Goal: Task Accomplishment & Management: Use online tool/utility

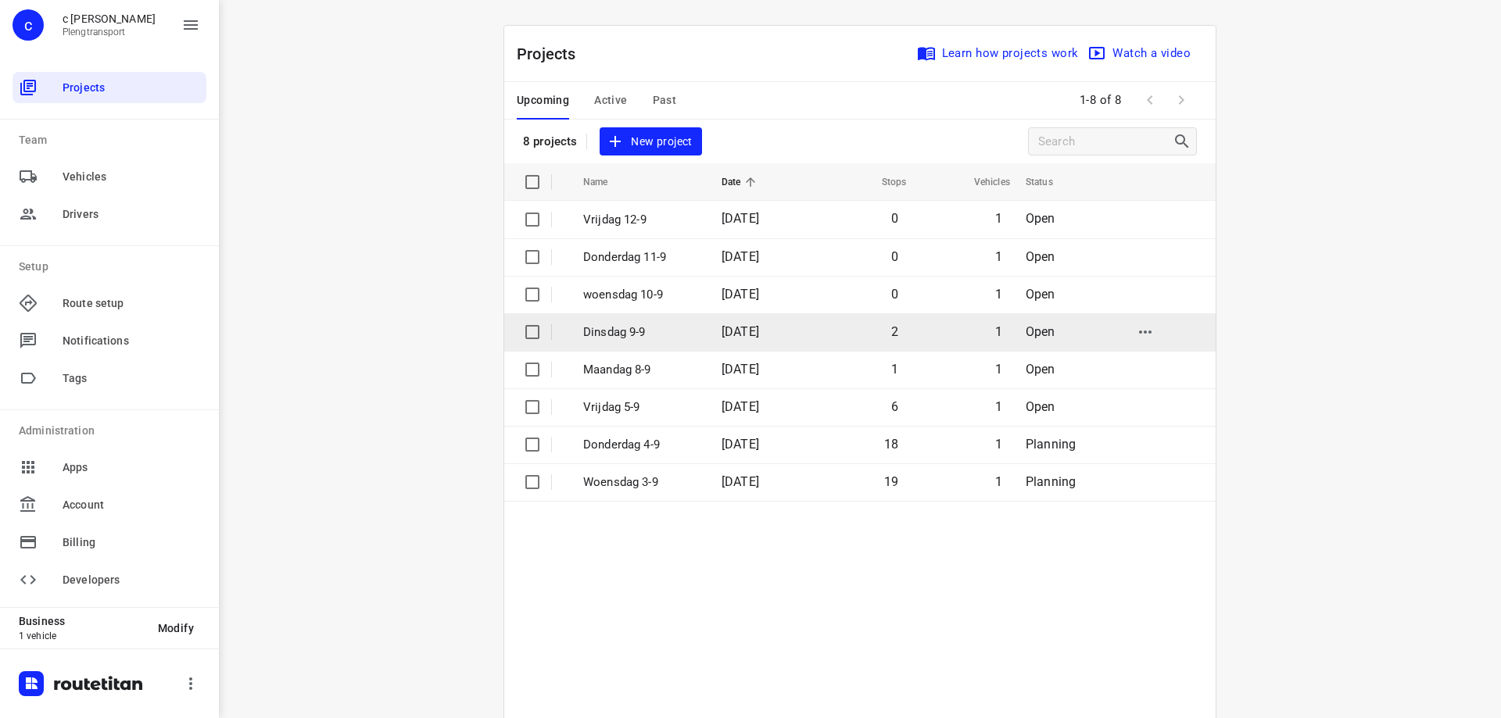
click at [624, 327] on p "Dinsdag 9-9" at bounding box center [640, 333] width 115 height 18
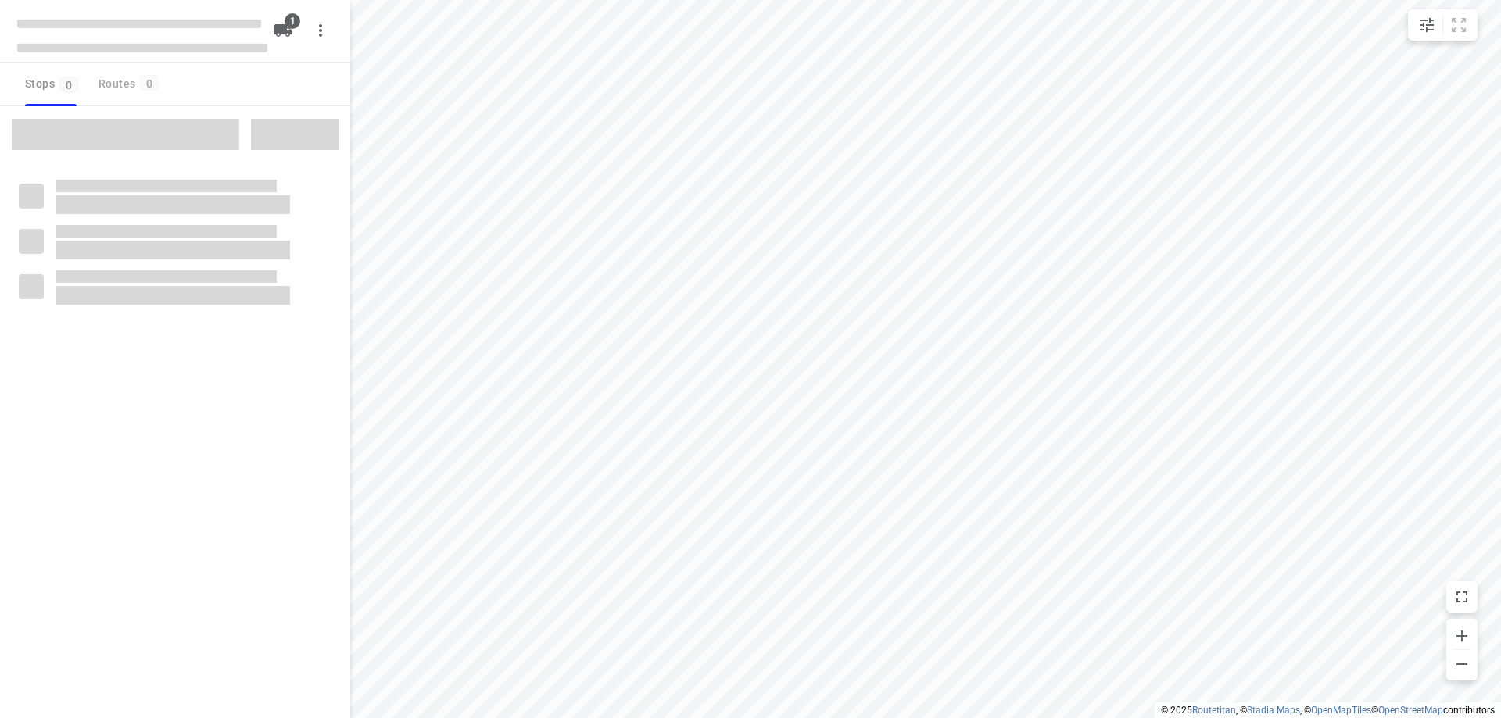
type input "distance"
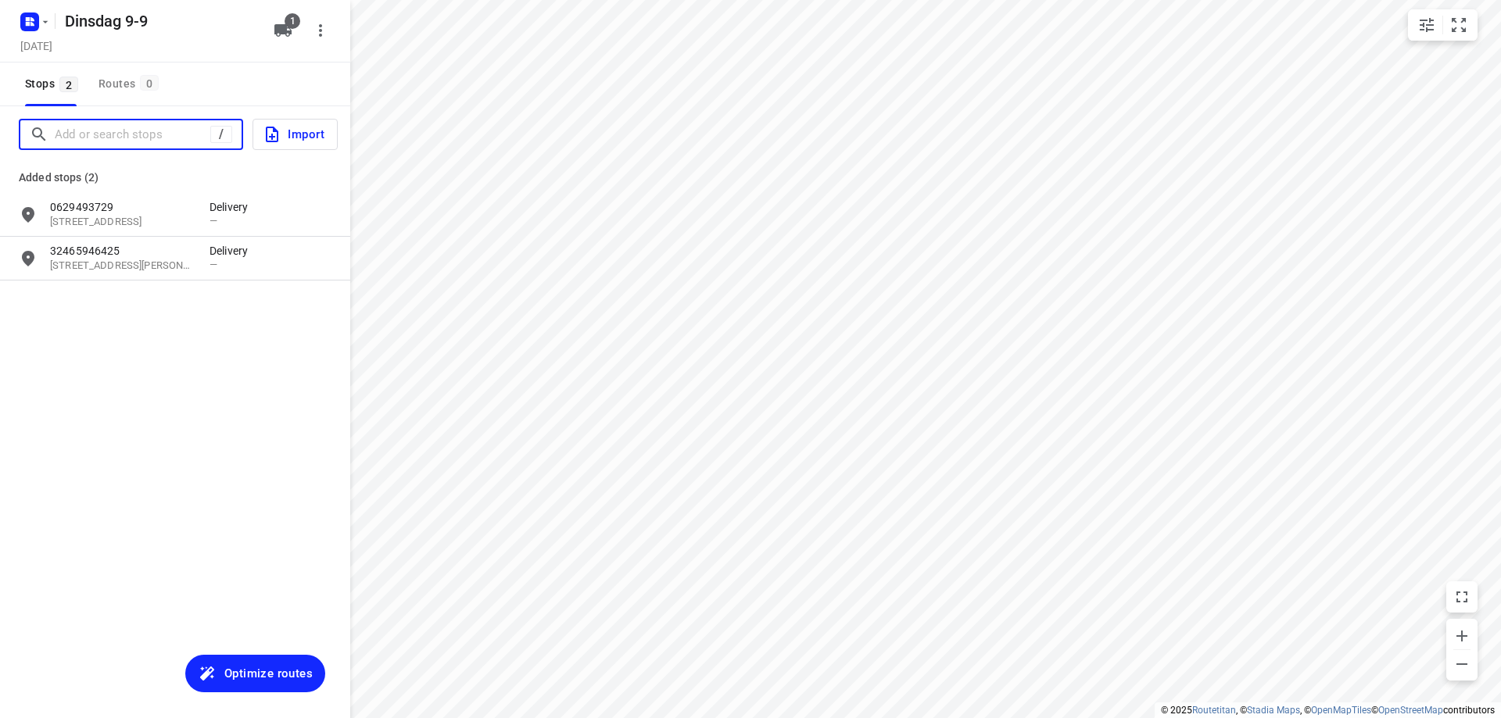
click at [153, 137] on input "Add or search stops" at bounding box center [133, 135] width 156 height 24
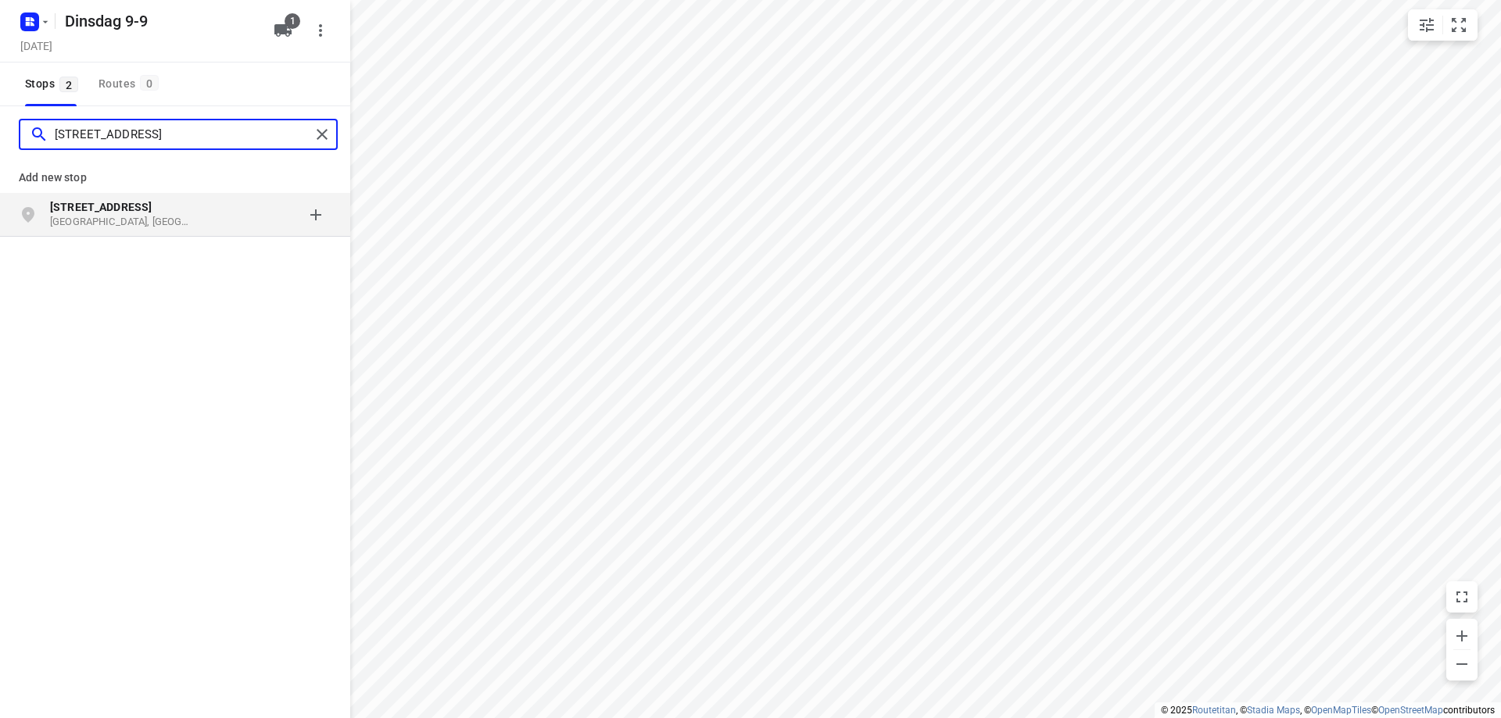
type input "[STREET_ADDRESS]"
click at [164, 207] on p "[STREET_ADDRESS]" at bounding box center [122, 207] width 144 height 16
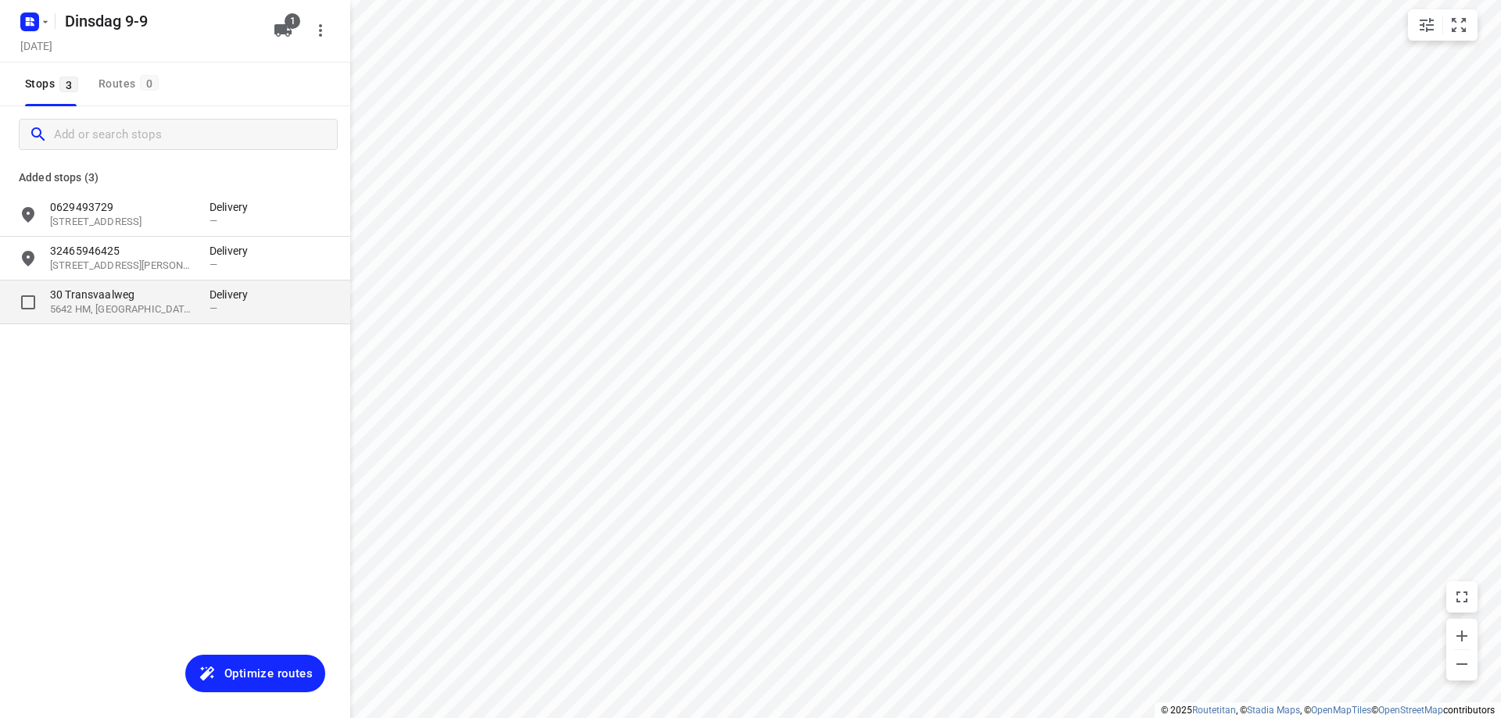
click at [158, 309] on p "5642 HM, [GEOGRAPHIC_DATA], [GEOGRAPHIC_DATA]" at bounding box center [122, 310] width 144 height 15
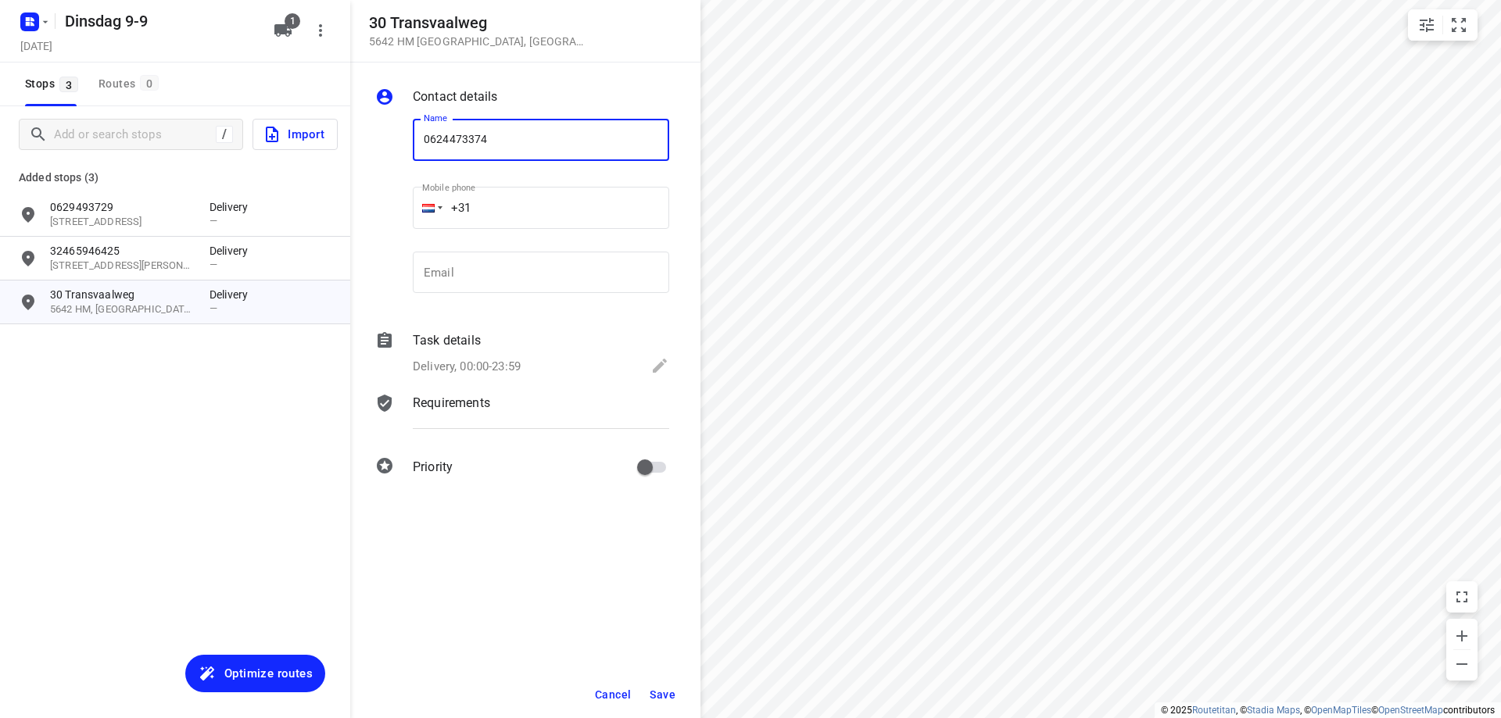
type input "0624473374"
click at [654, 686] on button "Save" at bounding box center [662, 695] width 38 height 28
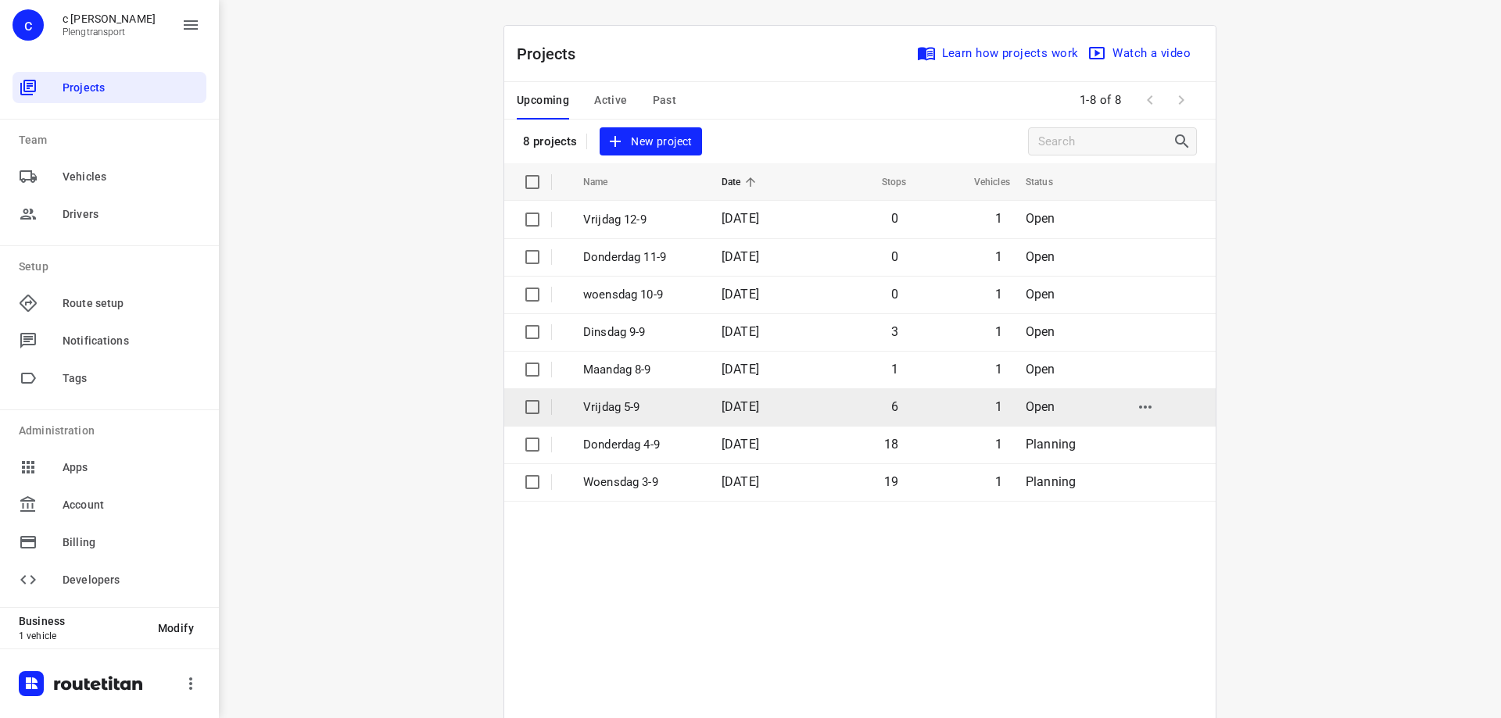
click at [648, 407] on p "Vrijdag 5-9" at bounding box center [640, 408] width 115 height 18
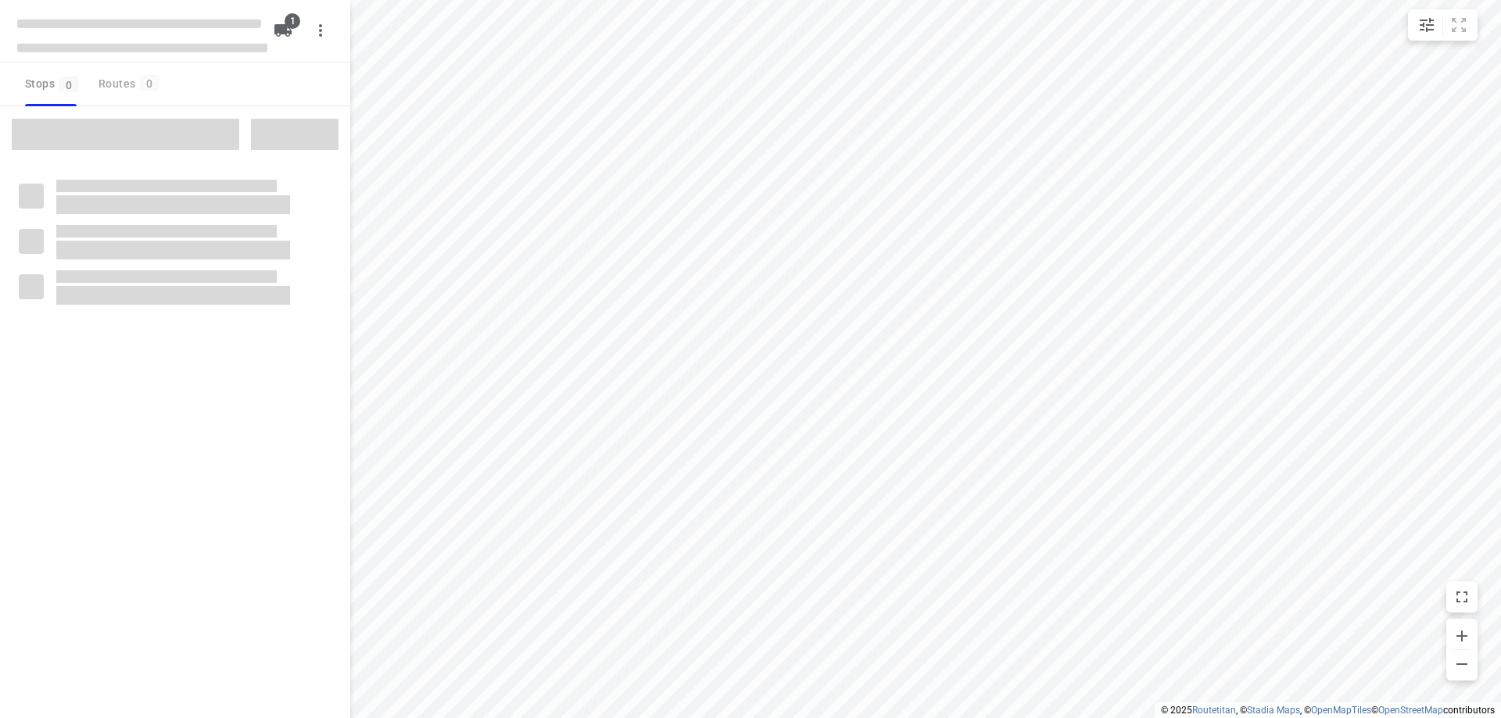
type input "distance"
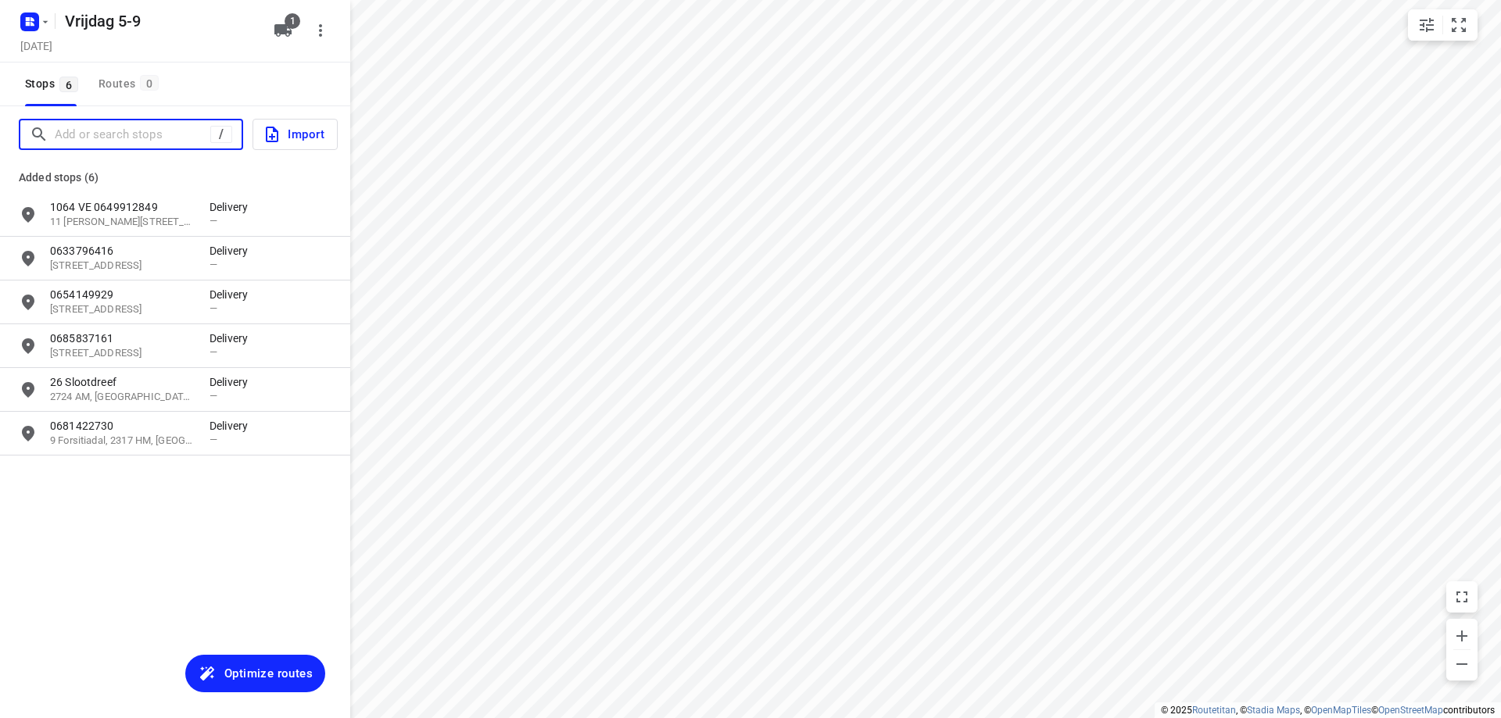
click at [95, 142] on input "Add or search stops" at bounding box center [133, 135] width 156 height 24
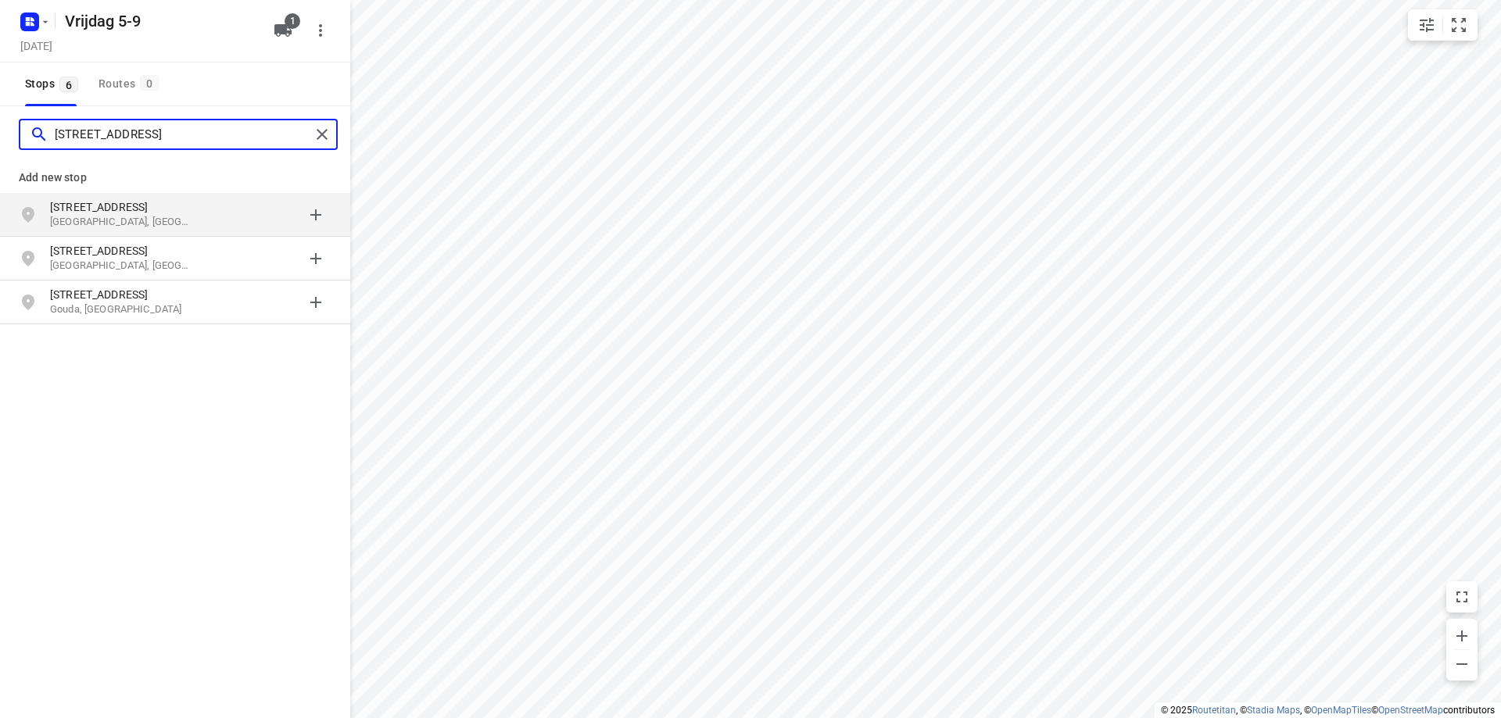
type input "[STREET_ADDRESS]"
click at [187, 216] on p "[GEOGRAPHIC_DATA], [GEOGRAPHIC_DATA]" at bounding box center [122, 222] width 144 height 15
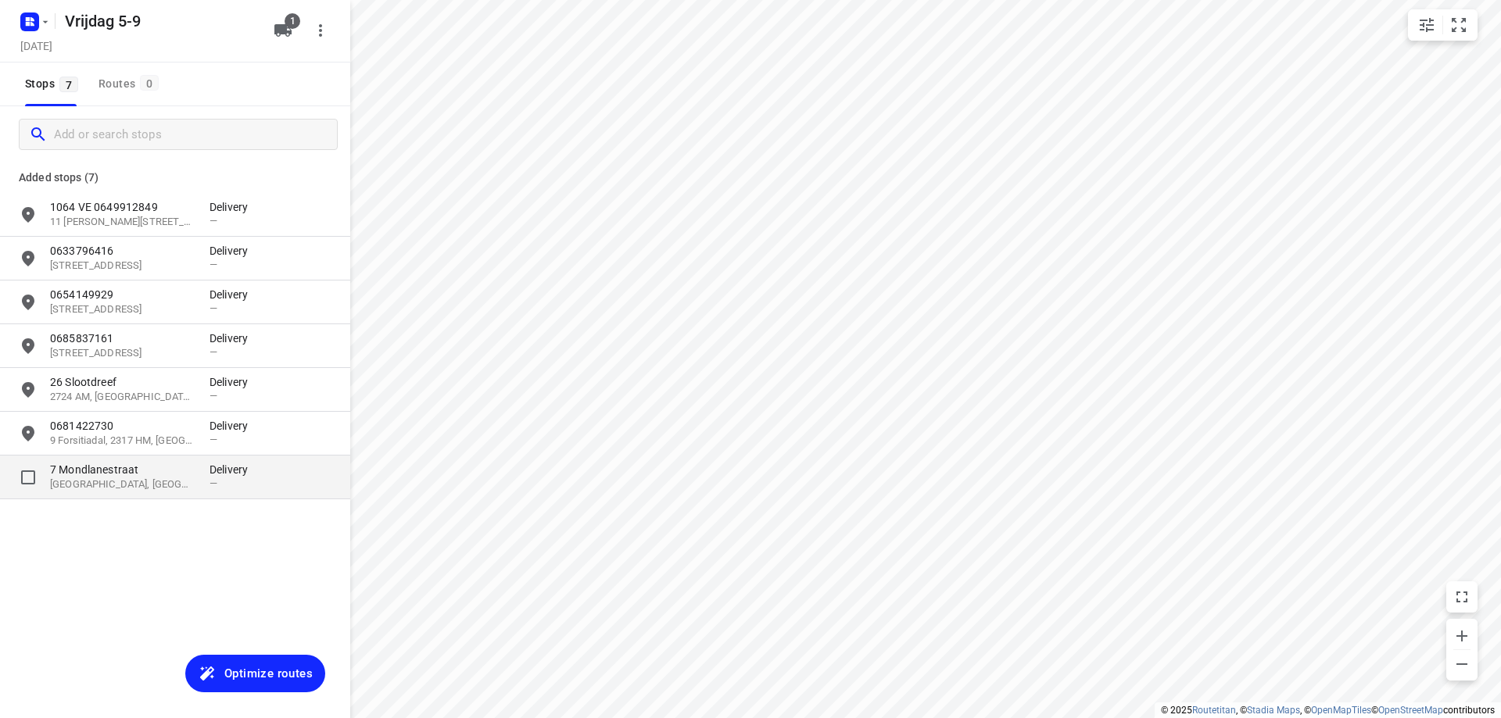
click at [134, 470] on p "7 Mondlanestraat" at bounding box center [122, 470] width 144 height 16
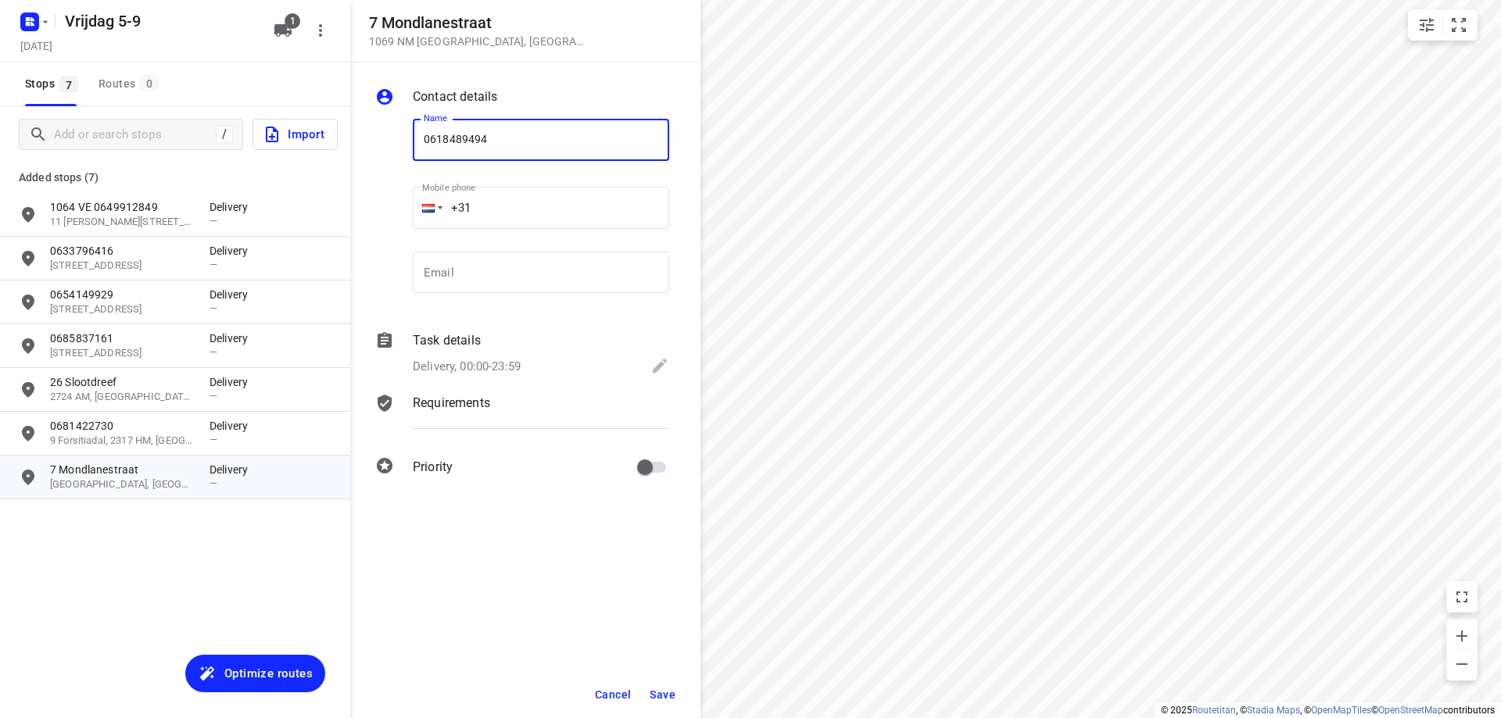
type input "0618489494"
click at [657, 681] on button "Save" at bounding box center [662, 695] width 38 height 28
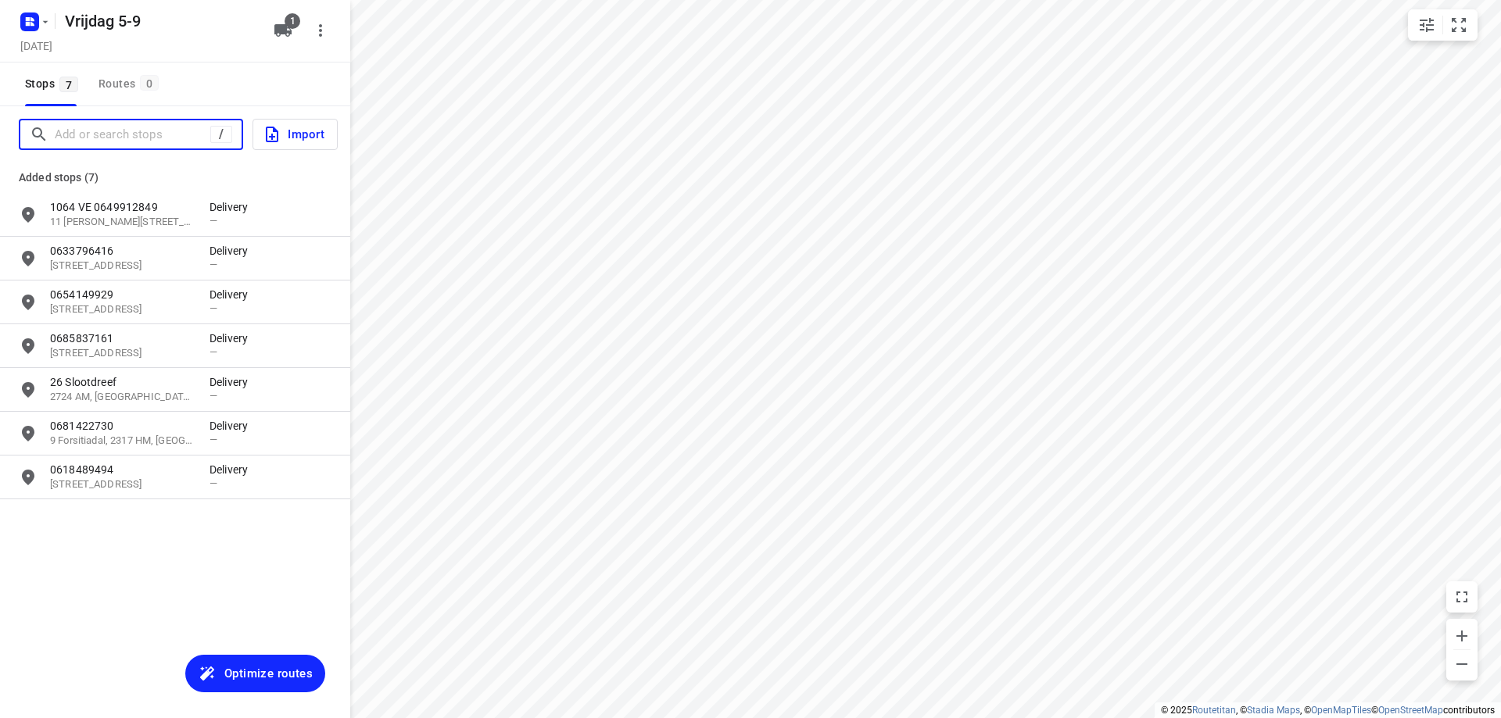
click at [136, 142] on input "Add or search stops" at bounding box center [133, 135] width 156 height 24
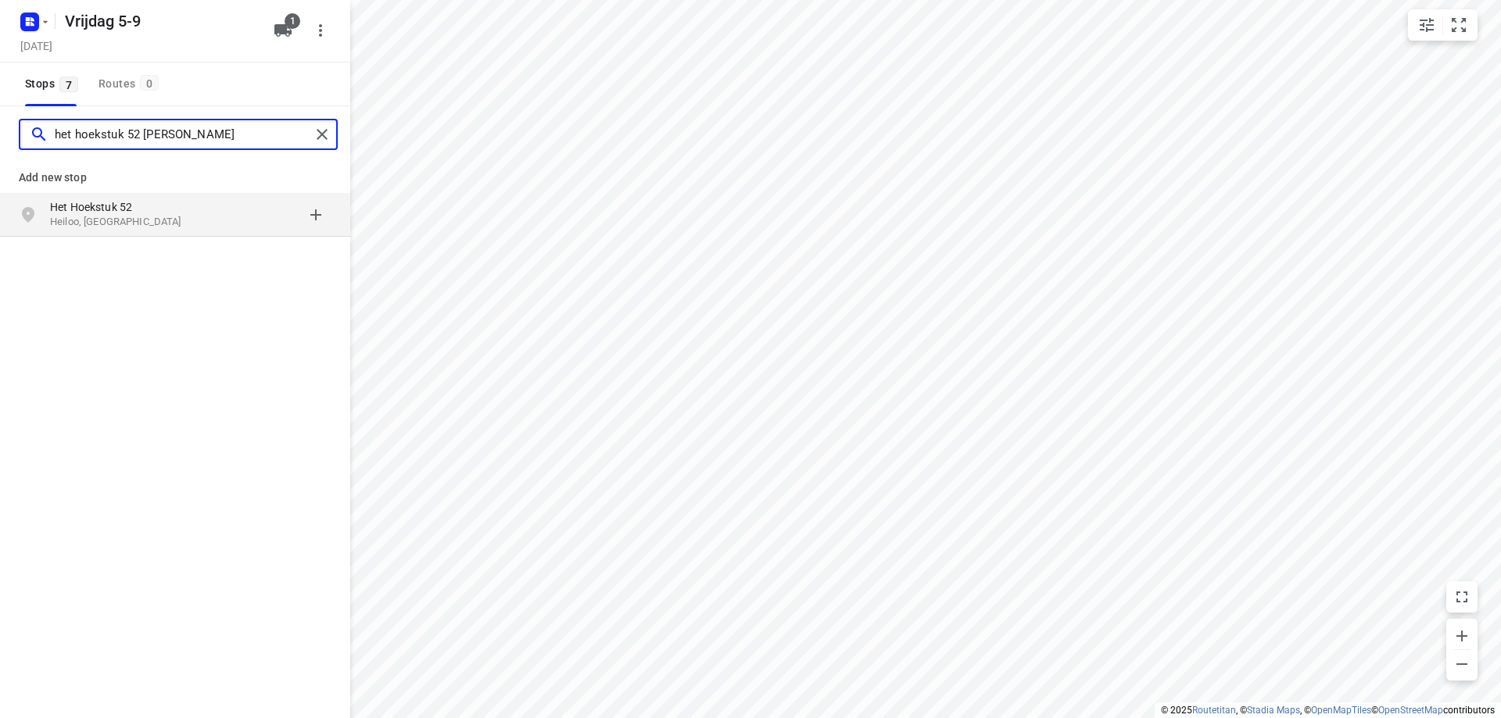
type input "het hoekstuk 52 [PERSON_NAME]"
click at [200, 211] on p "Het Hoekstuk 52" at bounding box center [129, 207] width 159 height 16
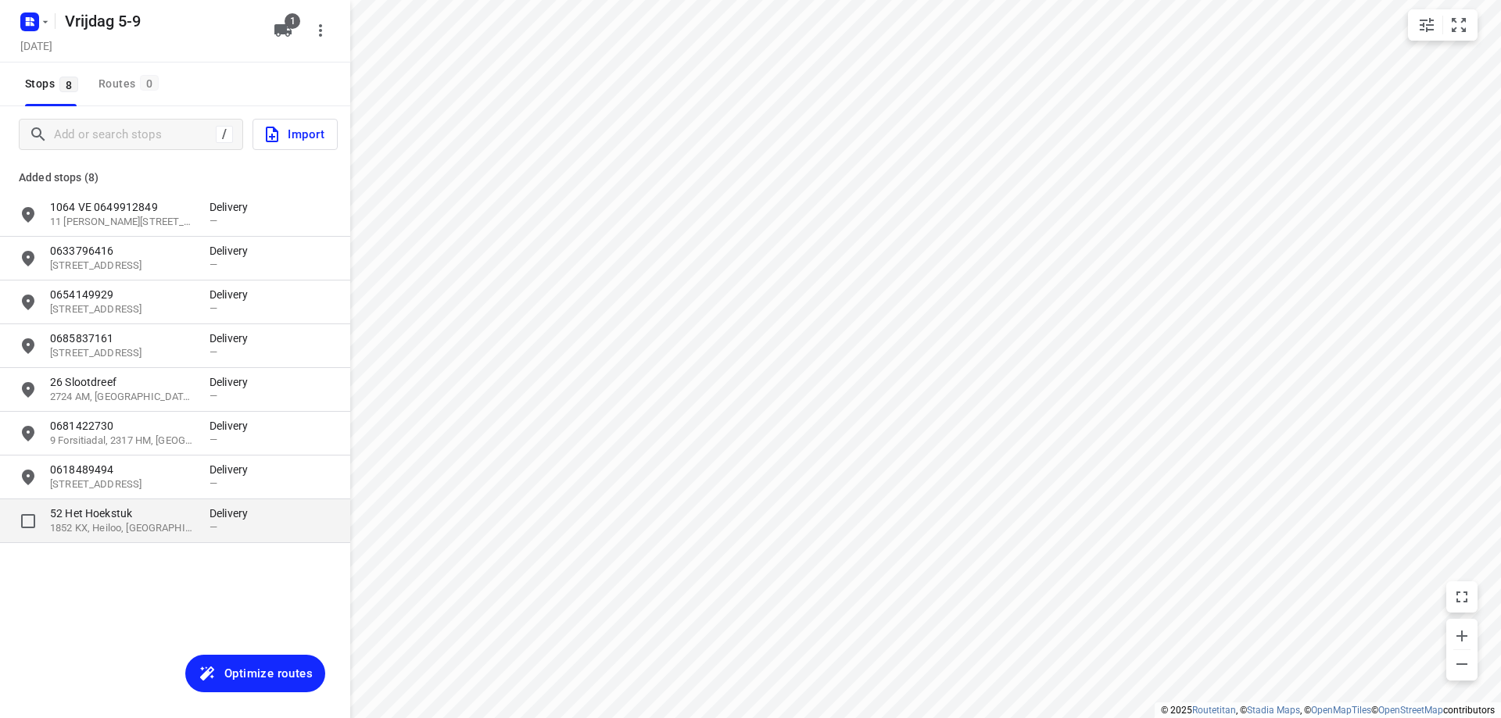
click at [149, 516] on p "52 Het Hoekstuk" at bounding box center [122, 514] width 144 height 16
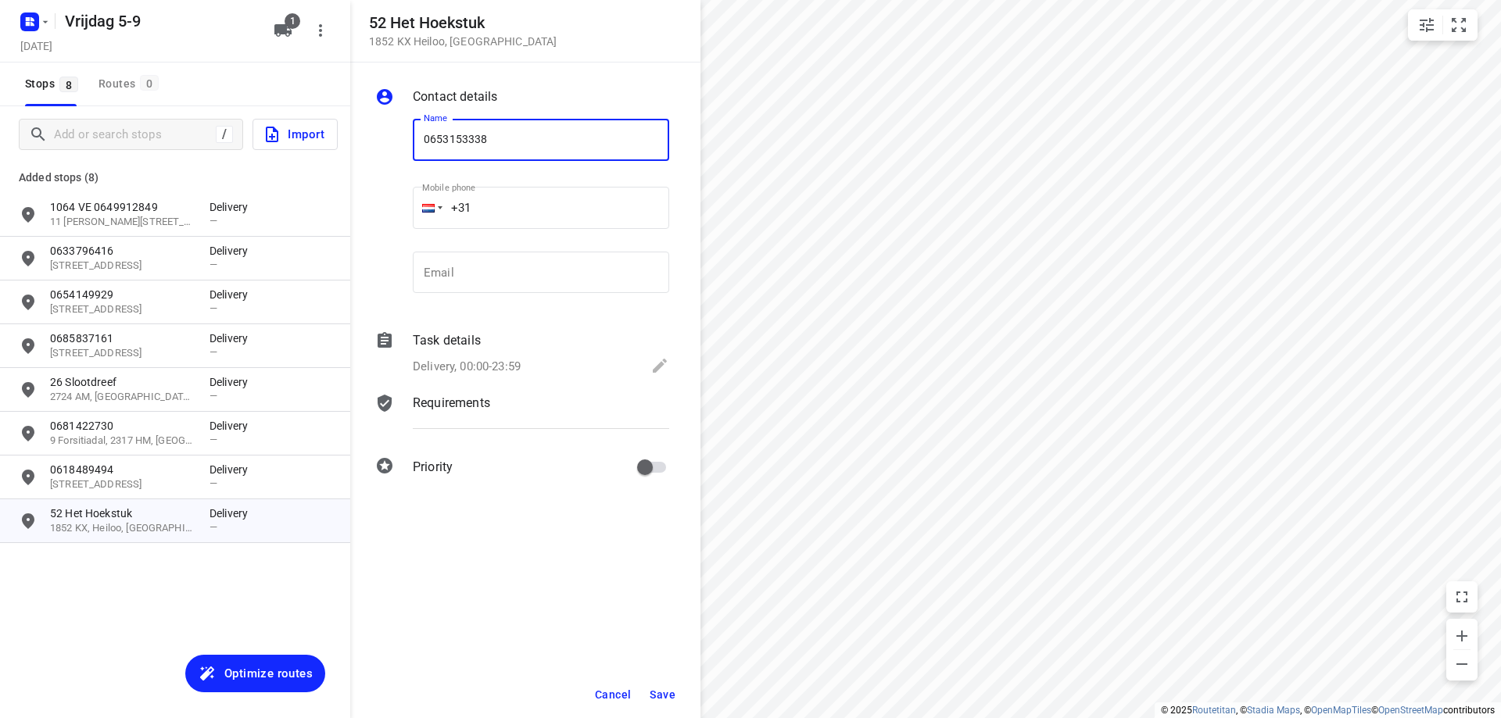
type input "0653153338"
click at [662, 691] on span "Save" at bounding box center [663, 695] width 26 height 13
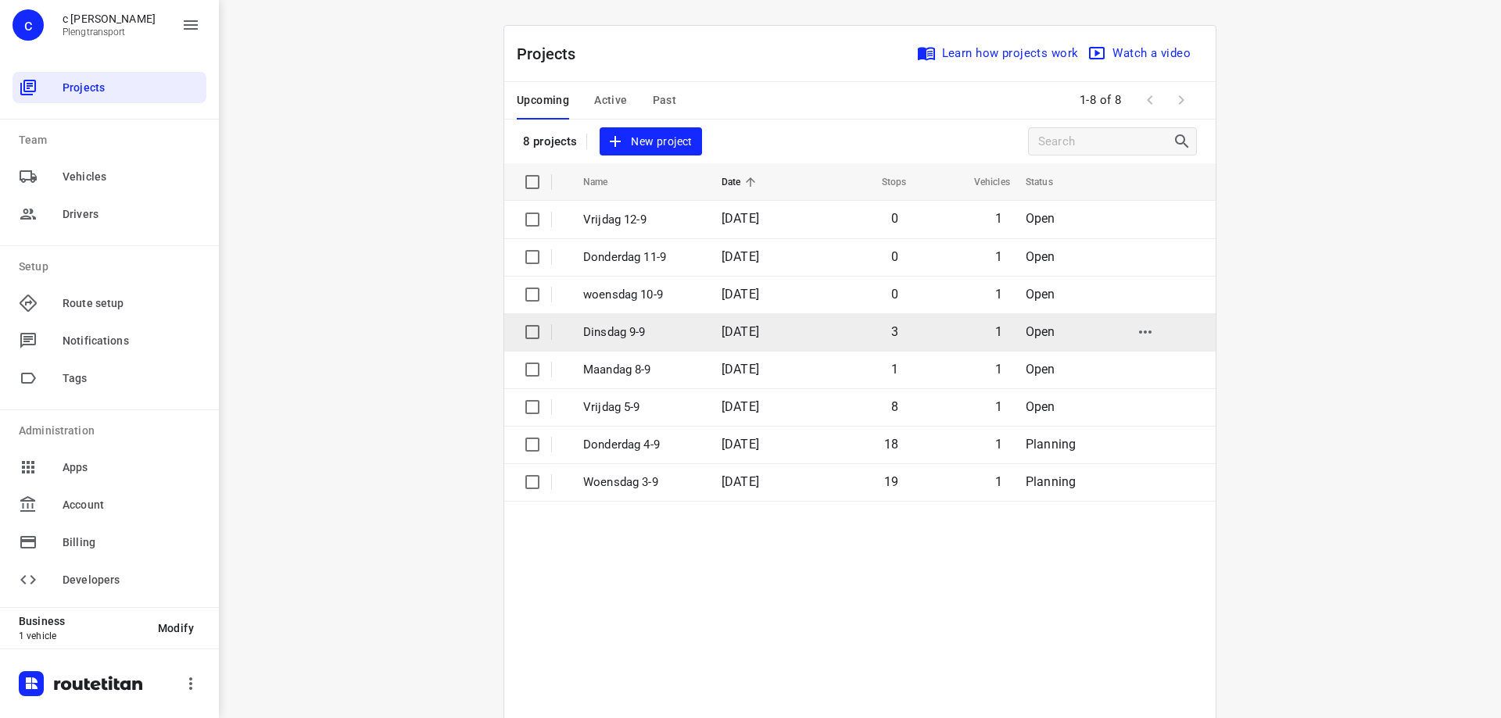
click at [630, 332] on p "Dinsdag 9-9" at bounding box center [640, 333] width 115 height 18
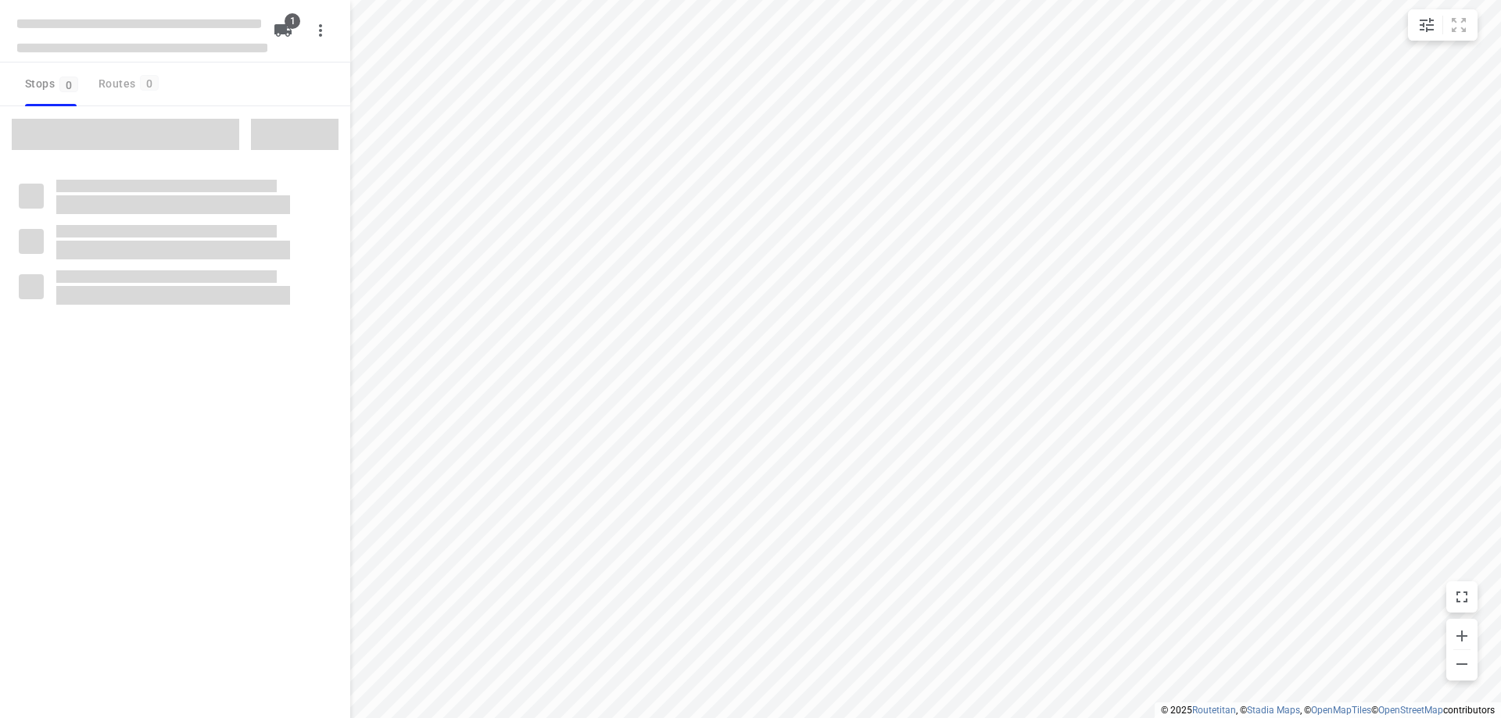
type input "distance"
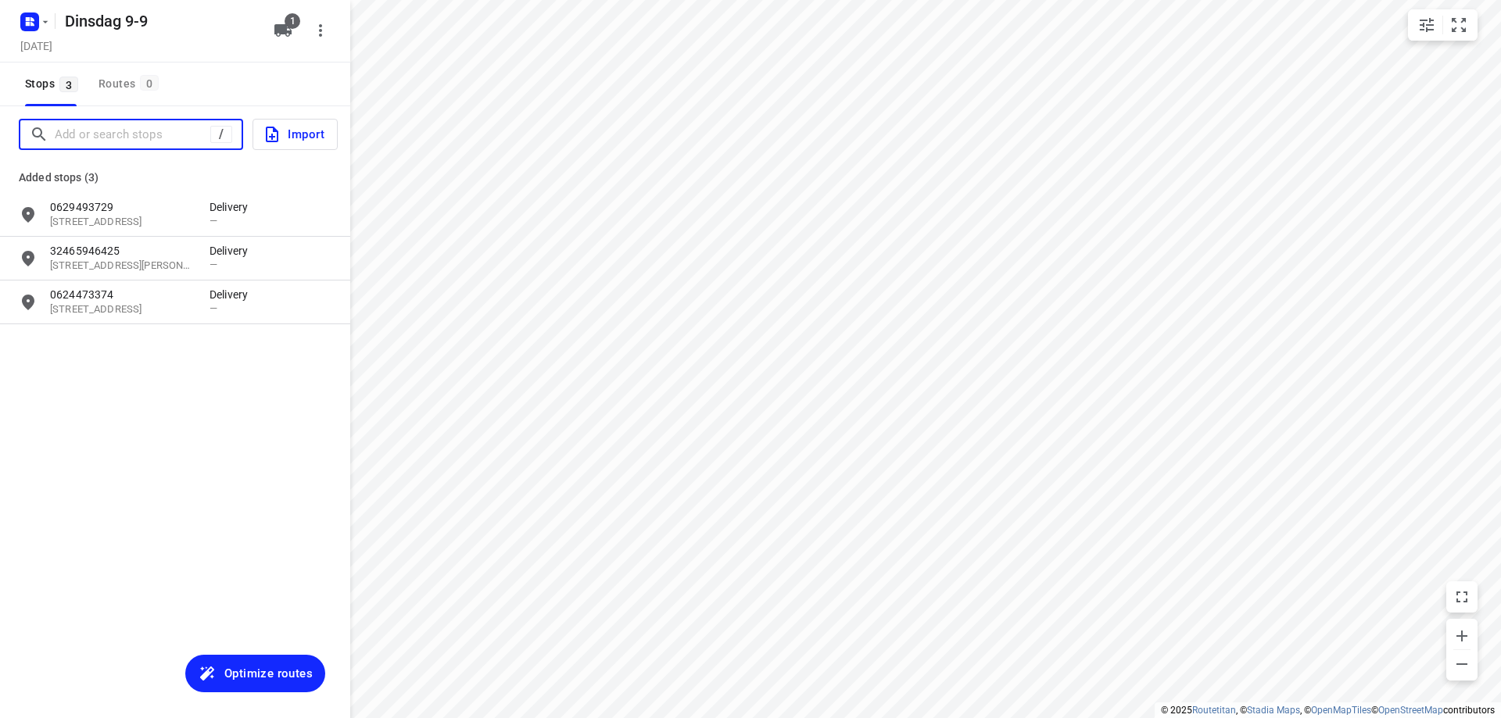
click at [162, 129] on input "Add or search stops" at bounding box center [133, 135] width 156 height 24
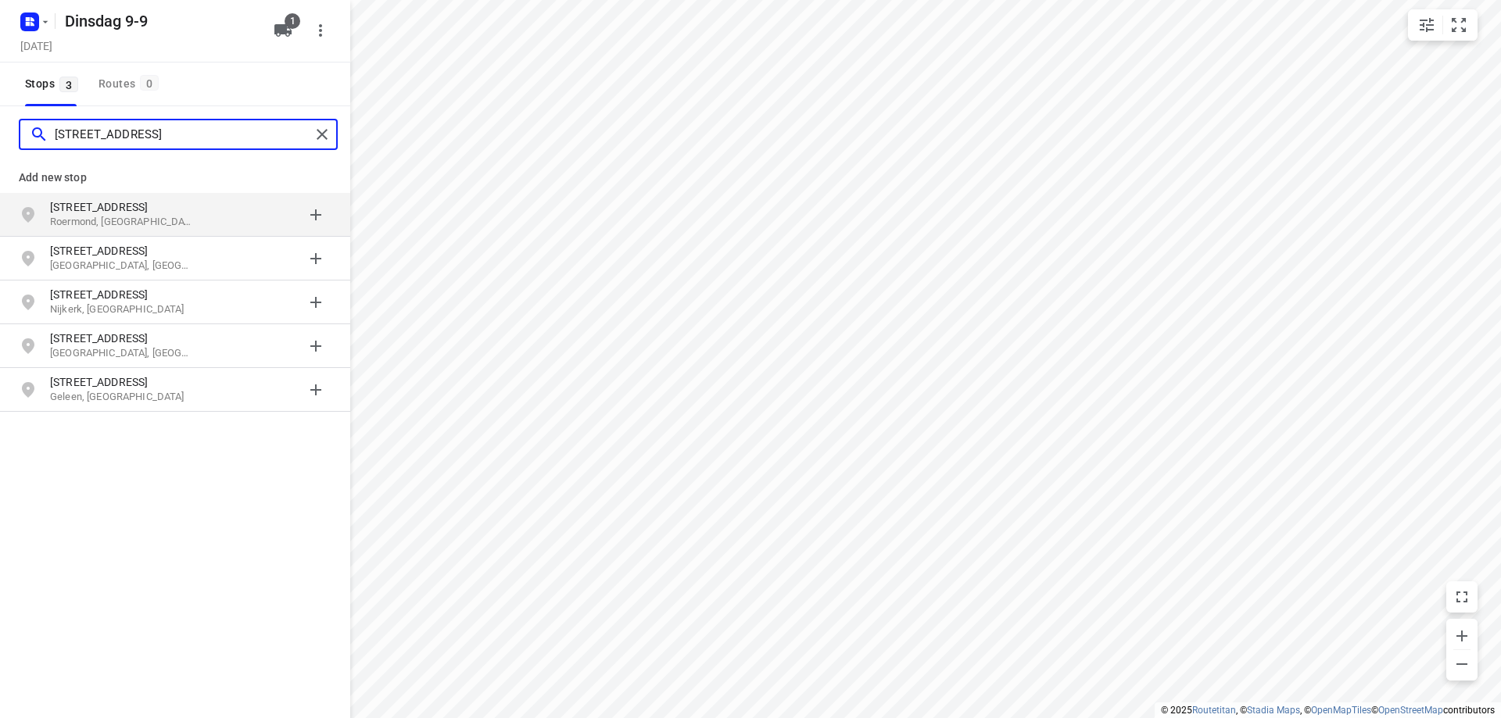
type input "[STREET_ADDRESS]"
click at [188, 213] on p "[STREET_ADDRESS]" at bounding box center [122, 207] width 144 height 16
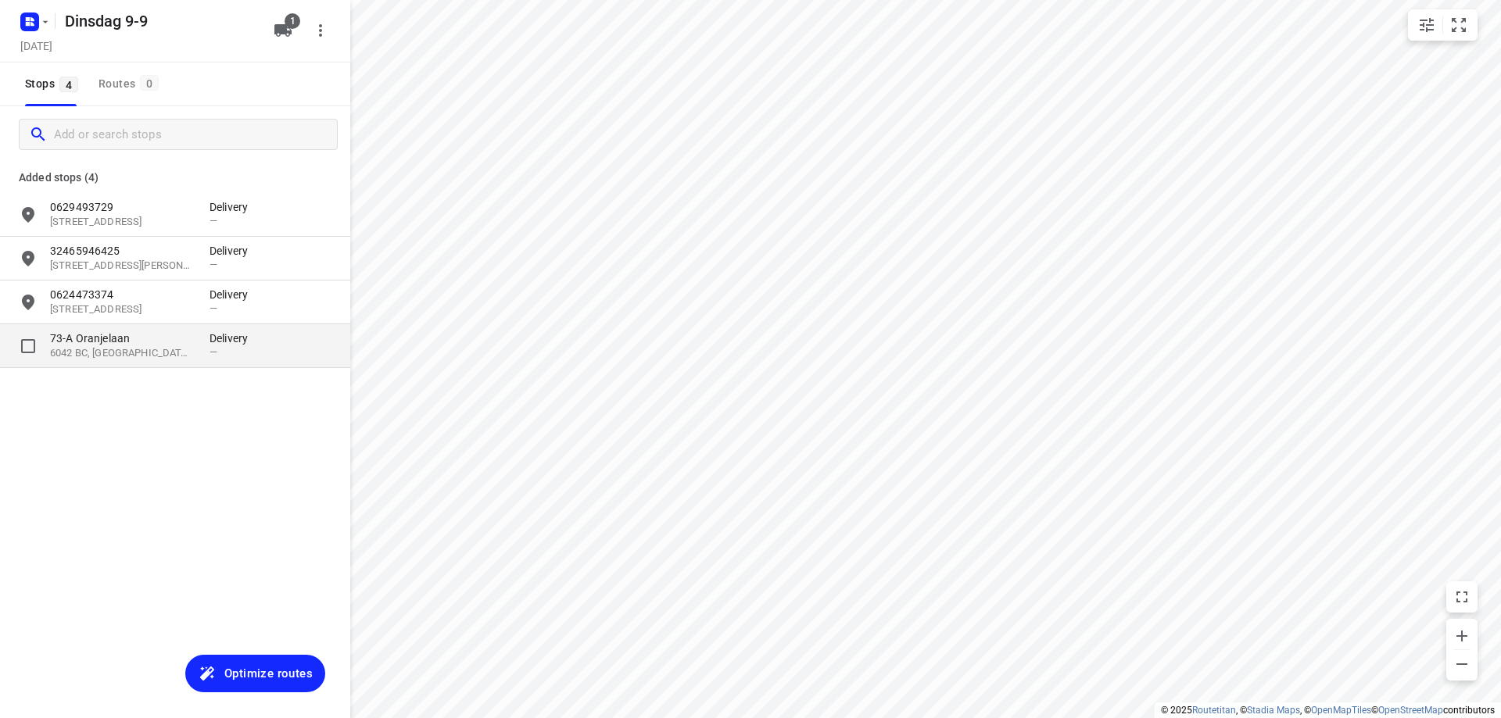
click at [159, 349] on p "6042 BC, [GEOGRAPHIC_DATA], [GEOGRAPHIC_DATA]" at bounding box center [122, 353] width 144 height 15
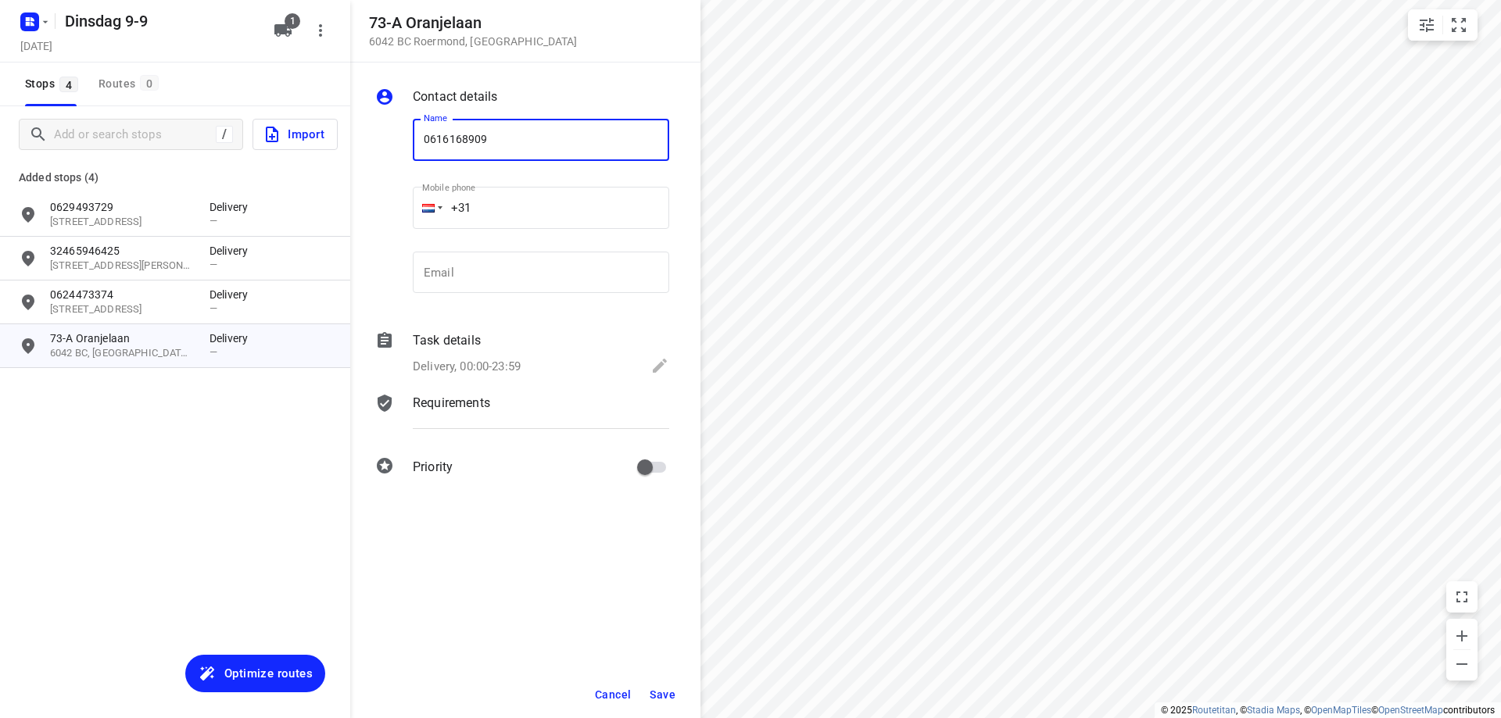
type input "0616168909"
click at [666, 695] on span "Save" at bounding box center [663, 695] width 26 height 13
